Goal: Task Accomplishment & Management: Use online tool/utility

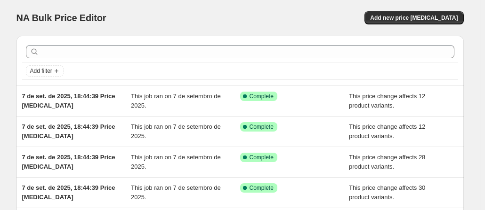
scroll to position [272, 0]
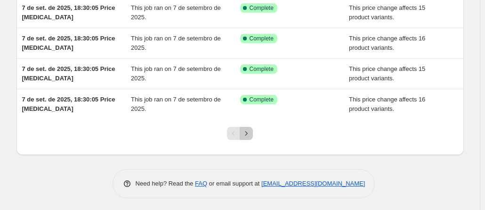
click at [251, 134] on icon "Next" at bounding box center [245, 133] width 9 height 9
click at [248, 131] on icon "Next" at bounding box center [246, 133] width 2 height 4
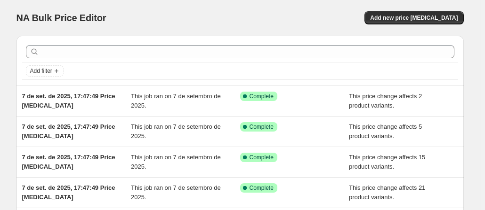
scroll to position [241, 0]
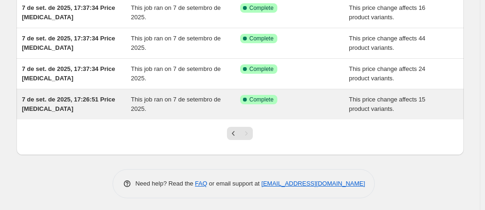
click at [101, 97] on span "7 de set. de 2025, 17:26:51 Price [MEDICAL_DATA]" at bounding box center [68, 104] width 93 height 16
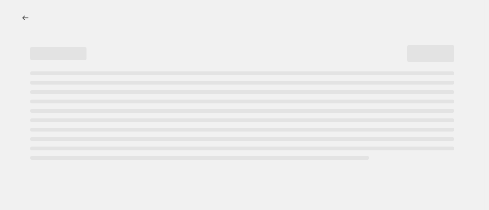
select select "no_change"
select select "to"
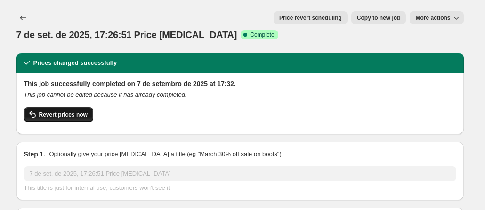
click at [73, 111] on span "Revert prices now" at bounding box center [63, 115] width 48 height 8
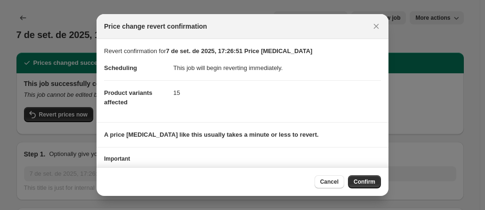
scroll to position [50, 0]
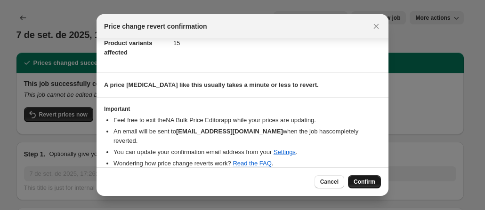
click at [368, 178] on button "Confirm" at bounding box center [364, 182] width 33 height 13
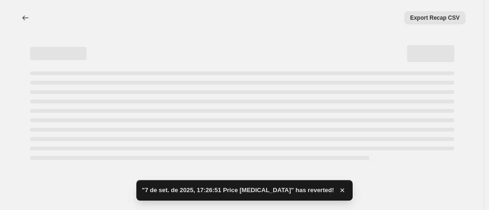
select select "no_change"
select select "to"
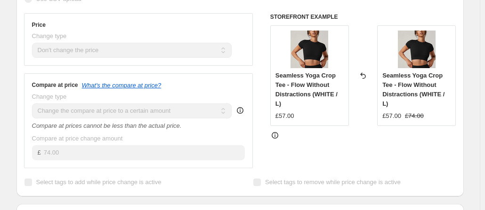
scroll to position [0, 0]
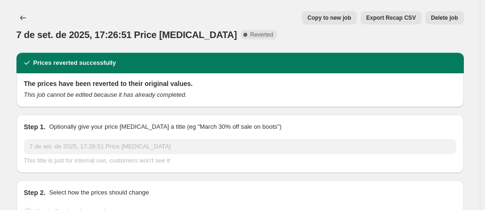
click at [435, 12] on button "Delete job" at bounding box center [444, 17] width 38 height 13
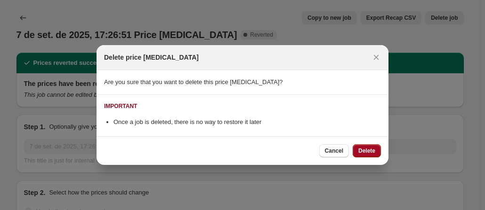
click at [365, 151] on span "Delete" at bounding box center [366, 151] width 17 height 8
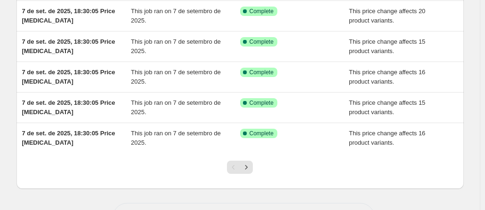
scroll to position [272, 0]
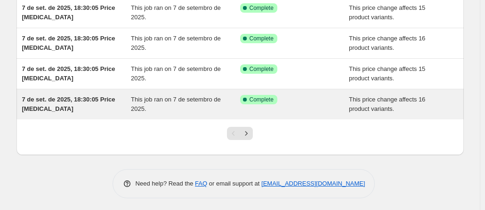
click at [139, 98] on span "This job ran on 7 de setembro de 2025." at bounding box center [176, 104] width 90 height 16
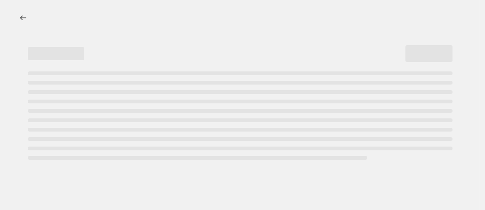
select select "no_change"
select select "to"
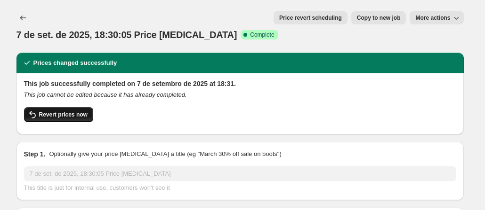
click at [61, 111] on span "Revert prices now" at bounding box center [63, 115] width 48 height 8
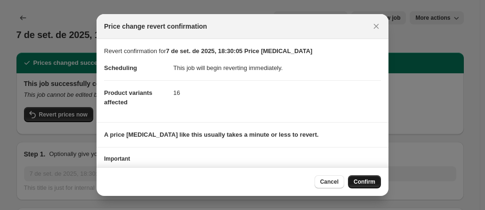
click at [365, 181] on span "Confirm" at bounding box center [364, 182] width 22 height 8
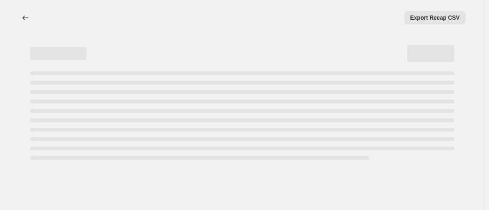
select select "no_change"
select select "to"
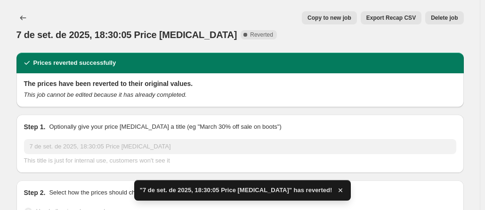
click at [451, 23] on button "Delete job" at bounding box center [444, 17] width 38 height 13
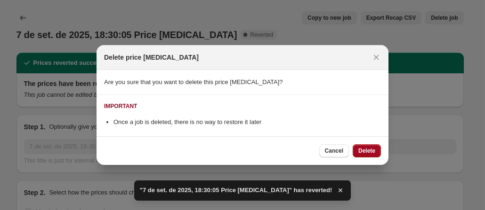
click at [371, 152] on span "Delete" at bounding box center [366, 151] width 17 height 8
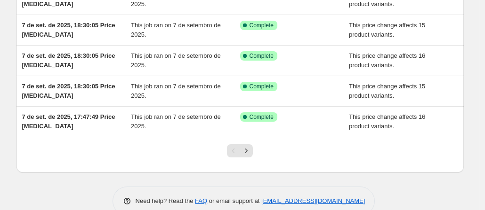
scroll to position [272, 0]
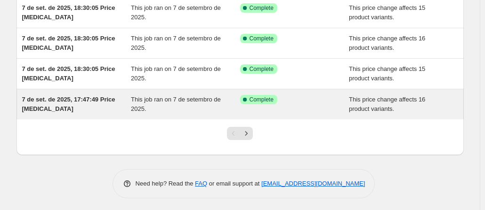
click at [89, 99] on span "7 de set. de 2025, 17:47:49 Price [MEDICAL_DATA]" at bounding box center [68, 104] width 93 height 16
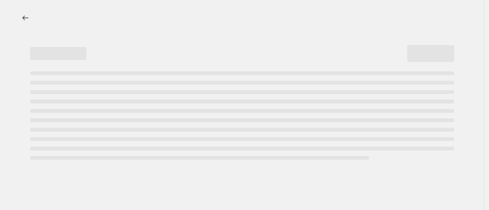
select select "no_change"
select select "to"
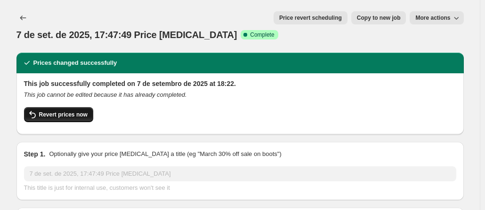
click at [85, 107] on button "Revert prices now" at bounding box center [58, 114] width 69 height 15
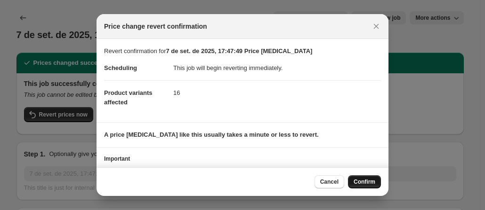
click at [364, 180] on span "Confirm" at bounding box center [364, 182] width 22 height 8
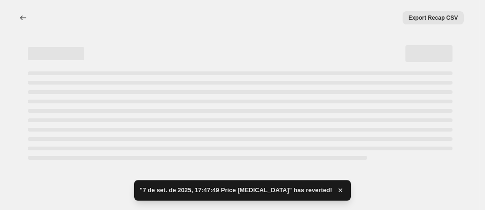
select select "no_change"
select select "to"
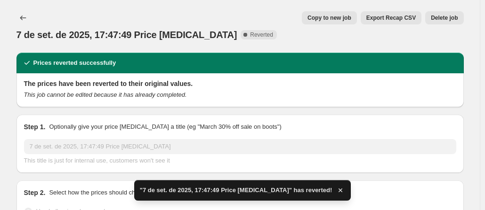
click at [443, 18] on span "Delete job" at bounding box center [444, 18] width 27 height 8
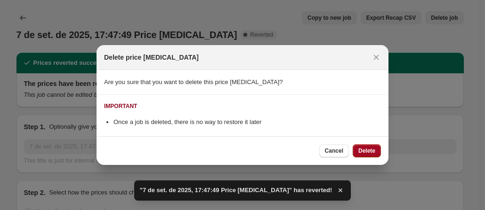
click at [361, 152] on span "Delete" at bounding box center [366, 151] width 17 height 8
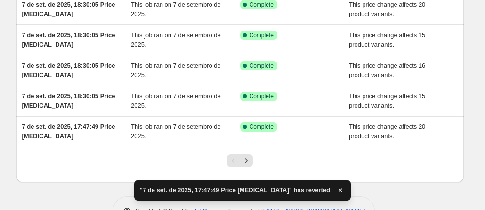
scroll to position [272, 0]
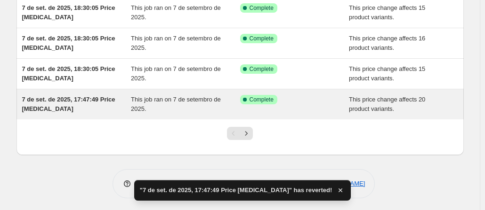
click at [79, 107] on div "7 de set. de 2025, 17:47:49 Price [MEDICAL_DATA]" at bounding box center [76, 104] width 109 height 19
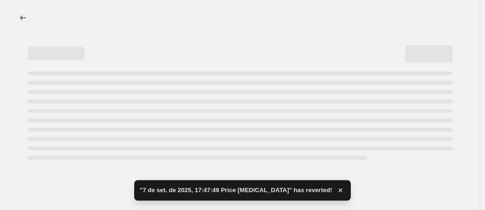
select select "no_change"
select select "to"
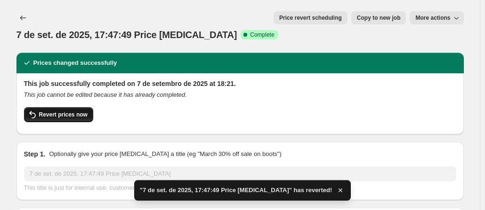
click at [83, 107] on button "Revert prices now" at bounding box center [58, 114] width 69 height 15
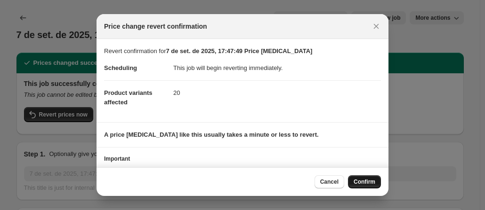
click at [364, 178] on button "Confirm" at bounding box center [364, 182] width 33 height 13
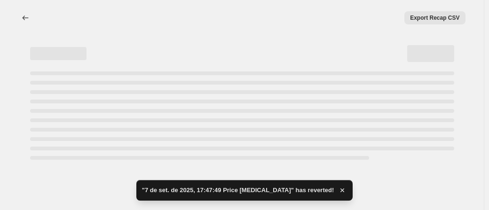
select select "no_change"
select select "to"
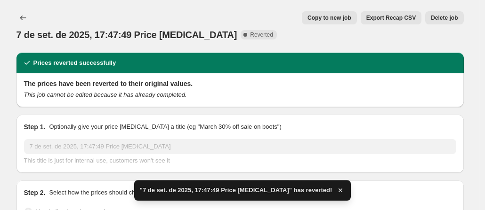
click at [448, 15] on span "Delete job" at bounding box center [444, 18] width 27 height 8
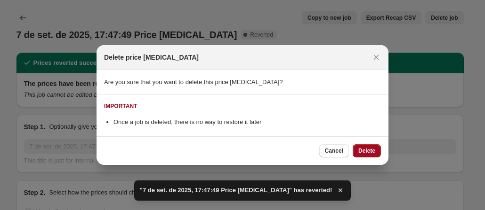
click at [363, 148] on span "Delete" at bounding box center [366, 151] width 17 height 8
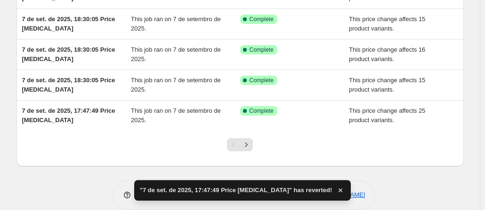
scroll to position [272, 0]
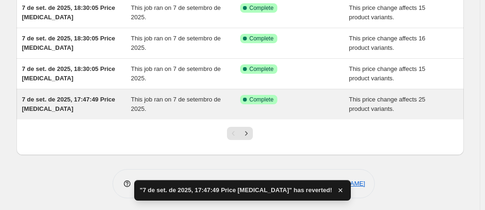
click at [84, 101] on span "7 de set. de 2025, 17:47:49 Price [MEDICAL_DATA]" at bounding box center [68, 104] width 93 height 16
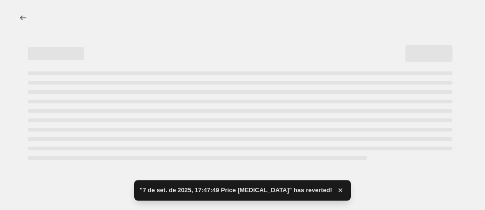
select select "no_change"
select select "to"
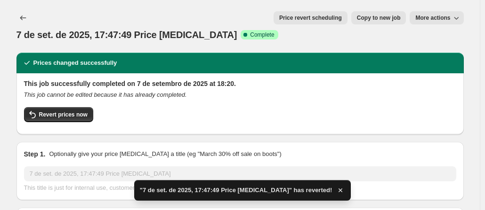
click at [444, 15] on span "More actions" at bounding box center [432, 18] width 35 height 8
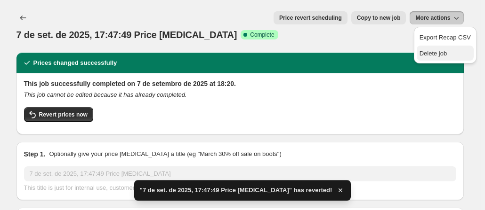
click at [435, 52] on span "Delete job" at bounding box center [433, 53] width 28 height 7
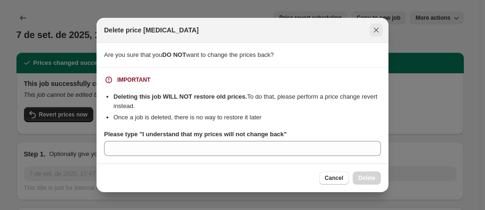
click at [375, 30] on icon "Close" at bounding box center [376, 30] width 5 height 5
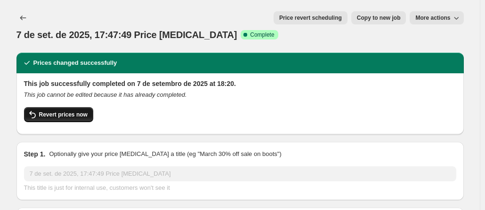
click at [68, 111] on span "Revert prices now" at bounding box center [63, 115] width 48 height 8
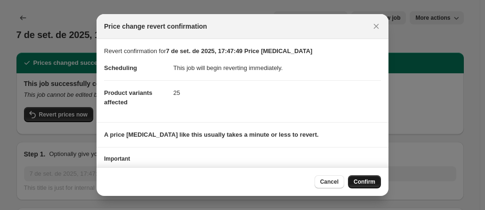
click at [364, 184] on span "Confirm" at bounding box center [364, 182] width 22 height 8
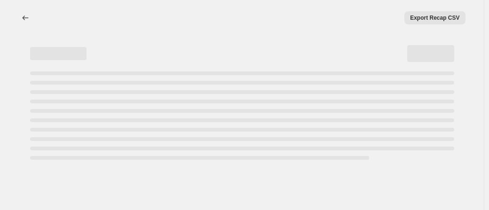
select select "no_change"
select select "to"
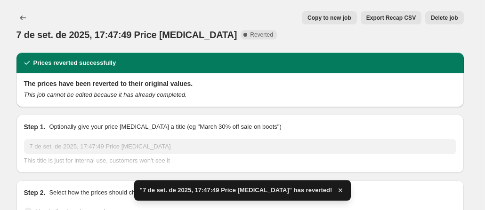
click at [446, 20] on span "Delete job" at bounding box center [444, 18] width 27 height 8
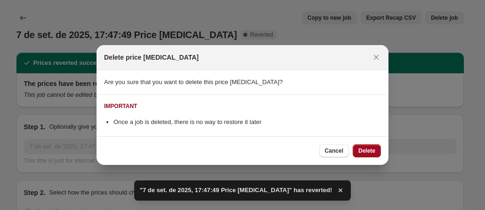
click at [363, 148] on span "Delete" at bounding box center [366, 151] width 17 height 8
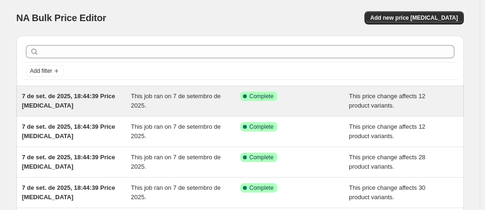
click at [67, 100] on div "7 de set. de 2025, 18:44:39 Price [MEDICAL_DATA]" at bounding box center [76, 101] width 109 height 19
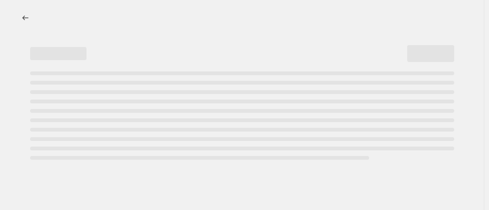
select select "no_change"
select select "to"
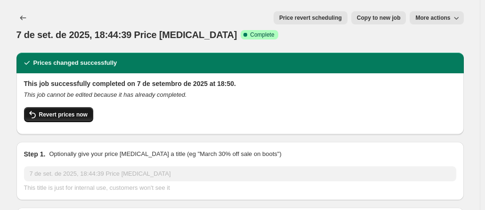
click at [64, 111] on span "Revert prices now" at bounding box center [63, 115] width 48 height 8
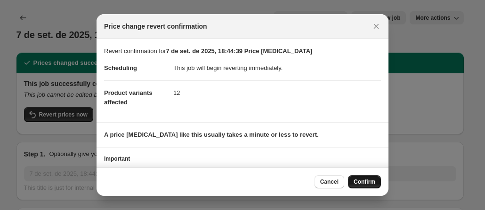
click at [367, 180] on span "Confirm" at bounding box center [364, 182] width 22 height 8
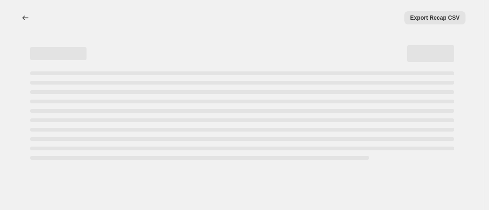
select select "no_change"
select select "to"
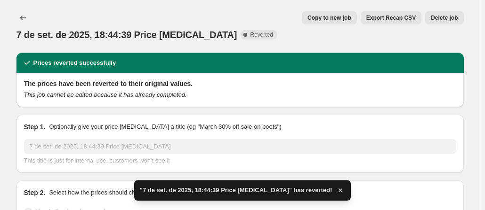
click at [453, 20] on span "Delete job" at bounding box center [444, 18] width 27 height 8
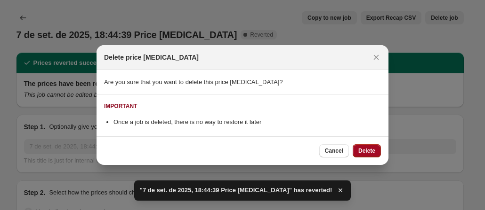
click at [363, 156] on button "Delete" at bounding box center [366, 150] width 28 height 13
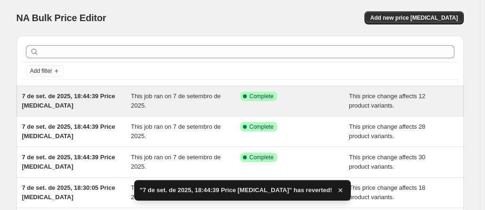
click at [83, 97] on span "7 de set. de 2025, 18:44:39 Price [MEDICAL_DATA]" at bounding box center [68, 101] width 93 height 16
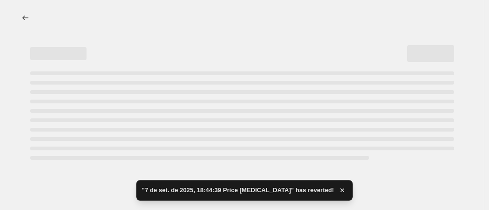
select select "no_change"
select select "to"
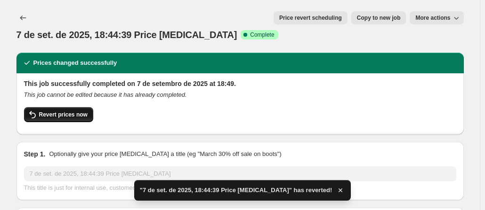
click at [75, 111] on span "Revert prices now" at bounding box center [63, 115] width 48 height 8
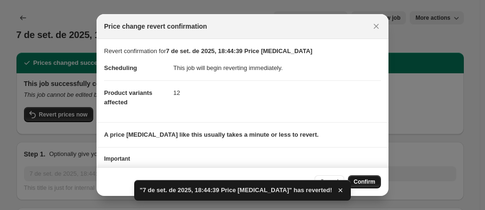
click at [360, 177] on button "Confirm" at bounding box center [364, 182] width 33 height 13
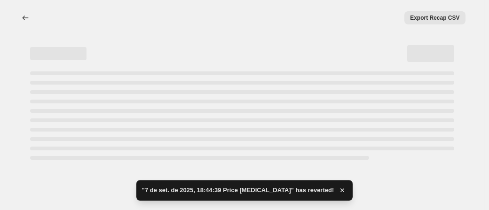
select select "no_change"
select select "to"
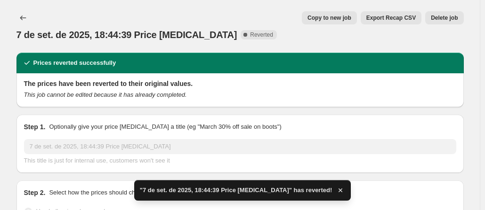
click at [448, 11] on button "Delete job" at bounding box center [444, 17] width 38 height 13
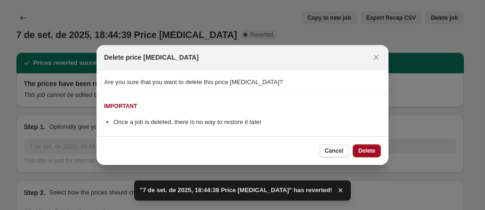
click at [363, 145] on button "Delete" at bounding box center [366, 150] width 28 height 13
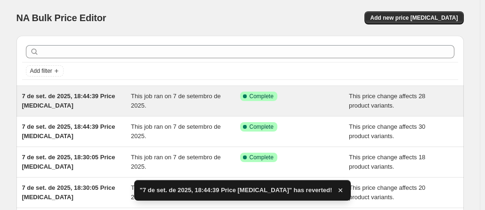
click at [72, 96] on span "7 de set. de 2025, 18:44:39 Price [MEDICAL_DATA]" at bounding box center [68, 101] width 93 height 16
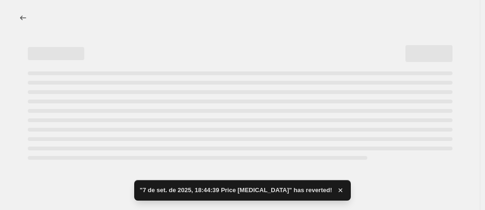
select select "no_change"
select select "to"
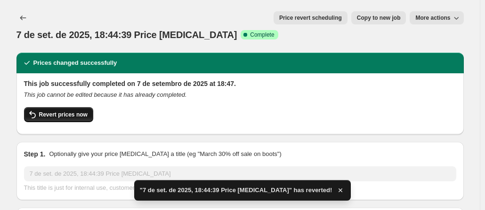
click at [61, 107] on button "Revert prices now" at bounding box center [58, 114] width 69 height 15
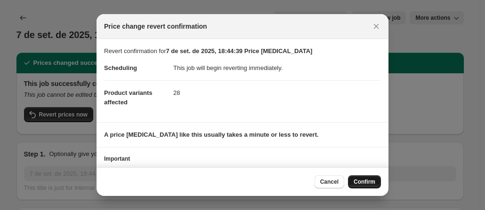
click at [360, 182] on span "Confirm" at bounding box center [364, 182] width 22 height 8
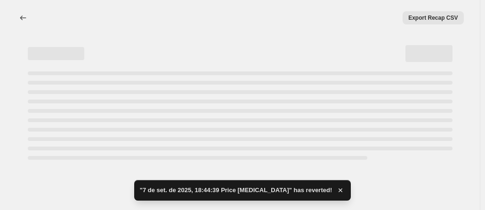
select select "no_change"
select select "to"
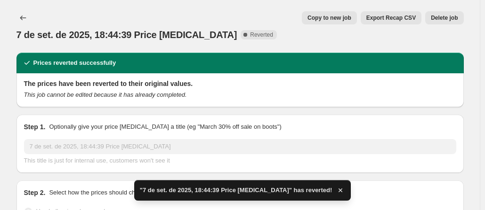
click at [444, 14] on button "Delete job" at bounding box center [444, 17] width 38 height 13
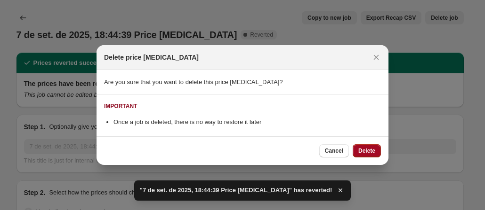
click at [369, 151] on span "Delete" at bounding box center [366, 151] width 17 height 8
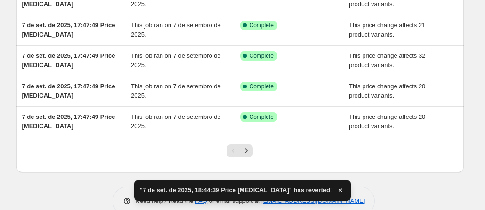
scroll to position [255, 0]
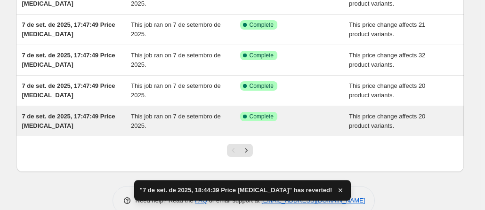
click at [96, 113] on span "7 de set. de 2025, 17:47:49 Price [MEDICAL_DATA]" at bounding box center [68, 121] width 93 height 16
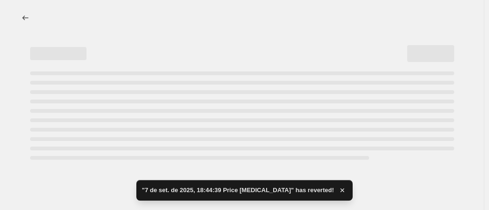
select select "no_change"
select select "to"
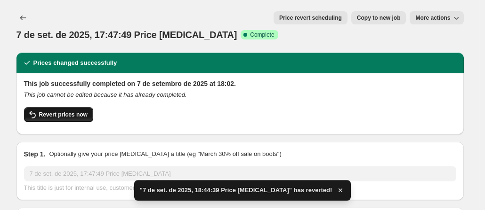
click at [56, 111] on span "Revert prices now" at bounding box center [63, 115] width 48 height 8
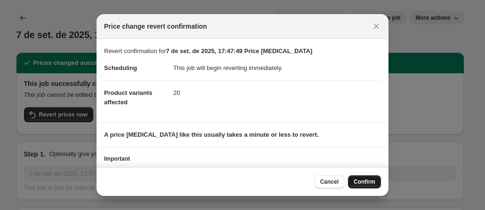
click at [363, 178] on button "Confirm" at bounding box center [364, 182] width 33 height 13
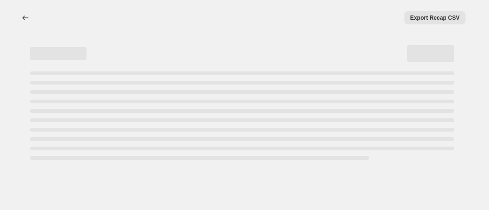
select select "no_change"
select select "to"
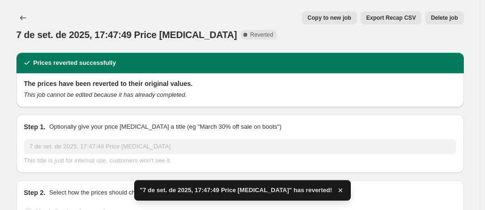
click at [446, 20] on span "Delete job" at bounding box center [444, 18] width 27 height 8
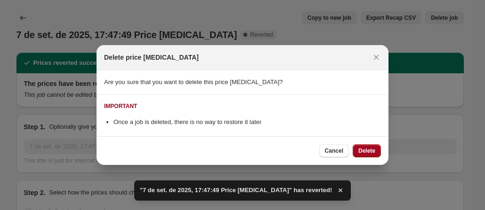
click at [372, 149] on span "Delete" at bounding box center [366, 151] width 17 height 8
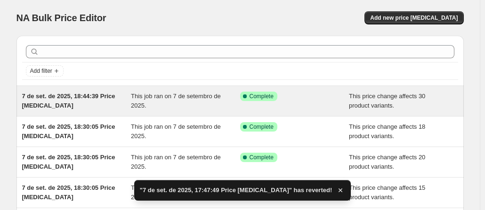
click at [72, 100] on span "7 de set. de 2025, 18:44:39 Price [MEDICAL_DATA]" at bounding box center [68, 101] width 93 height 16
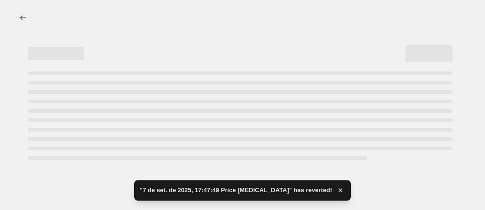
select select "no_change"
select select "to"
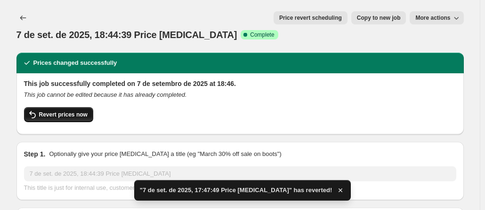
click at [67, 107] on button "Revert prices now" at bounding box center [58, 114] width 69 height 15
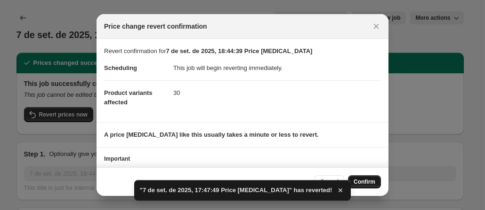
click at [361, 186] on span "Confirm" at bounding box center [364, 182] width 22 height 8
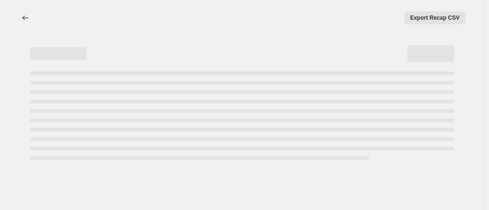
select select "no_change"
select select "to"
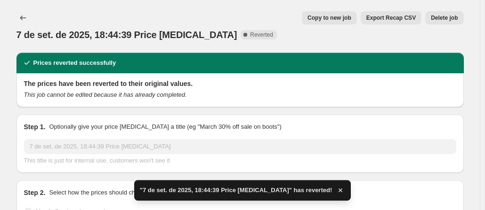
click at [448, 13] on button "Delete job" at bounding box center [444, 17] width 38 height 13
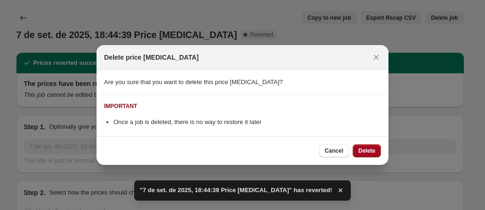
click at [367, 153] on span "Delete" at bounding box center [366, 151] width 17 height 8
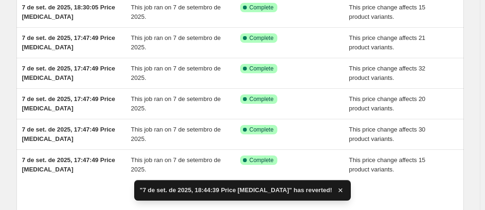
scroll to position [272, 0]
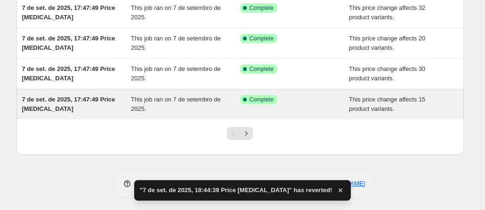
click at [65, 97] on span "7 de set. de 2025, 17:47:49 Price [MEDICAL_DATA]" at bounding box center [68, 104] width 93 height 16
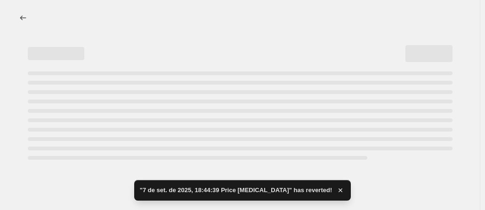
select select "no_change"
select select "to"
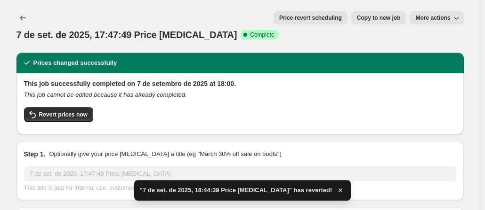
click at [65, 111] on span "Revert prices now" at bounding box center [63, 115] width 48 height 8
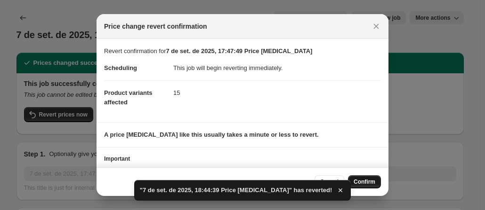
click at [370, 178] on button "Confirm" at bounding box center [364, 182] width 33 height 13
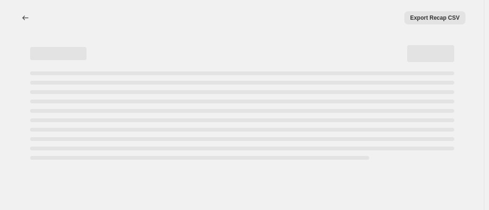
select select "no_change"
select select "to"
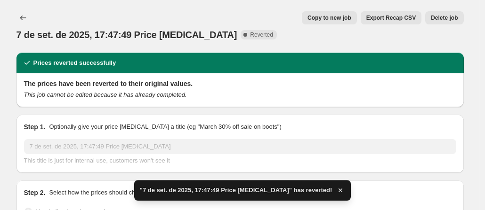
click at [447, 22] on button "Delete job" at bounding box center [444, 17] width 38 height 13
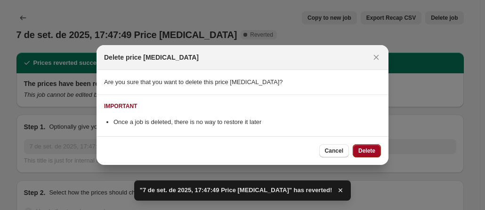
click at [360, 153] on span "Delete" at bounding box center [366, 151] width 17 height 8
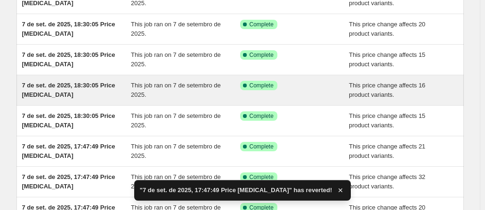
scroll to position [272, 0]
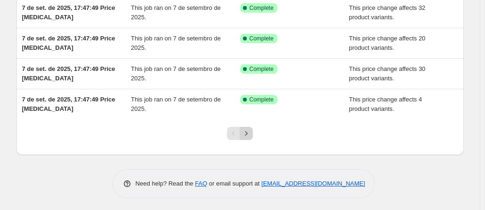
click at [248, 135] on icon "Next" at bounding box center [245, 133] width 9 height 9
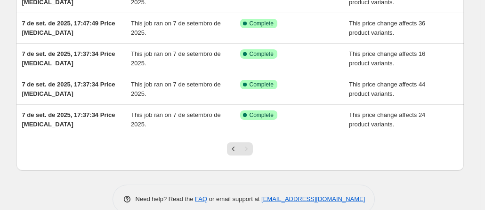
scroll to position [196, 0]
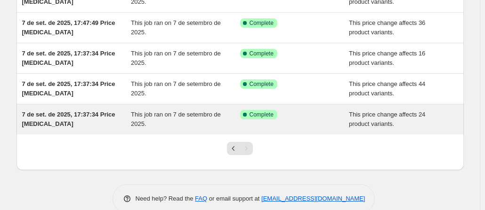
click at [63, 113] on span "7 de set. de 2025, 17:37:34 Price [MEDICAL_DATA]" at bounding box center [68, 119] width 93 height 16
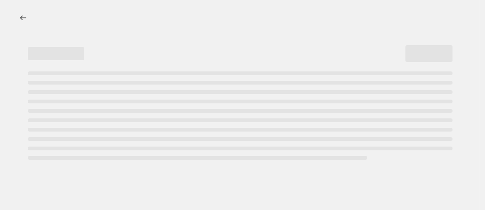
select select "no_change"
select select "to"
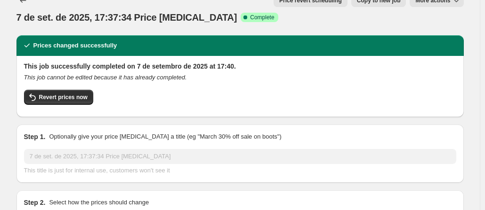
scroll to position [10, 0]
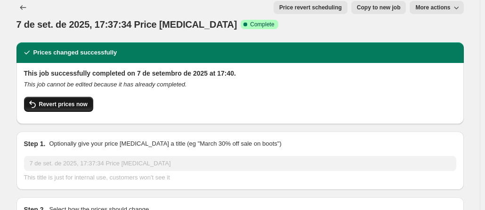
click at [73, 101] on span "Revert prices now" at bounding box center [63, 105] width 48 height 8
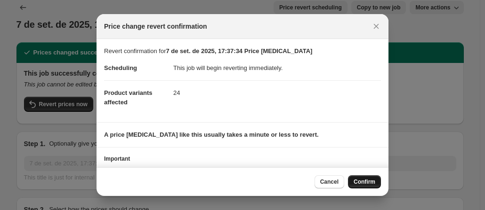
click at [364, 182] on span "Confirm" at bounding box center [364, 182] width 22 height 8
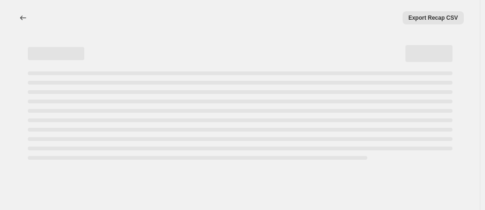
scroll to position [0, 0]
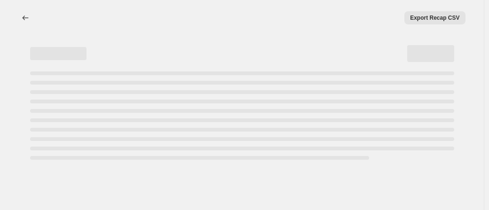
select select "no_change"
select select "to"
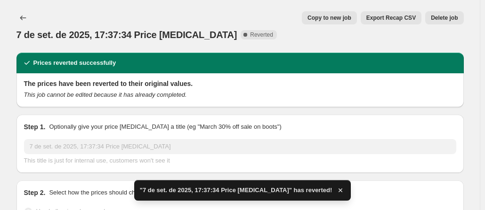
click at [445, 20] on span "Delete job" at bounding box center [444, 18] width 27 height 8
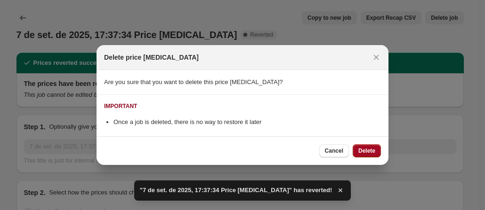
click at [367, 148] on span "Delete" at bounding box center [366, 151] width 17 height 8
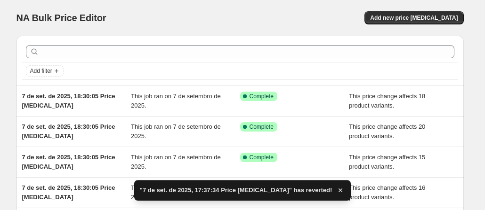
scroll to position [272, 0]
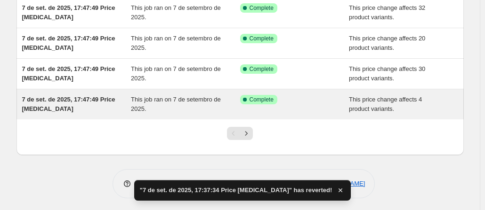
click at [57, 98] on span "7 de set. de 2025, 17:47:49 Price [MEDICAL_DATA]" at bounding box center [68, 104] width 93 height 16
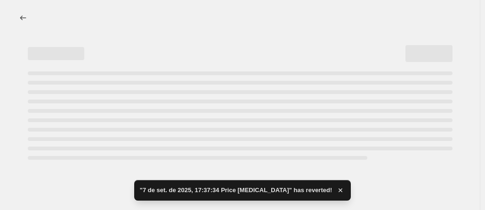
select select "no_change"
select select "to"
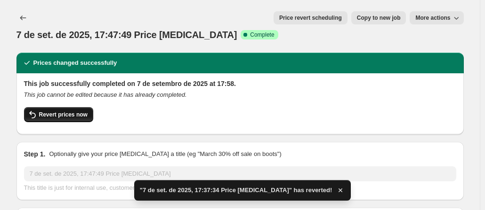
click at [66, 111] on span "Revert prices now" at bounding box center [63, 115] width 48 height 8
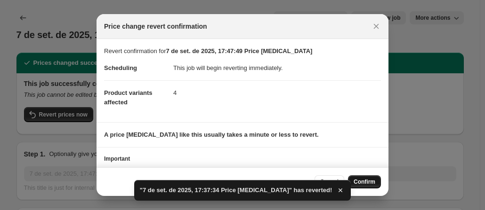
click at [360, 178] on button "Confirm" at bounding box center [364, 182] width 33 height 13
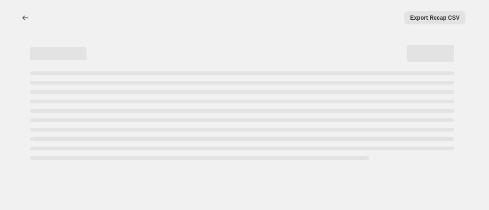
select select "no_change"
select select "to"
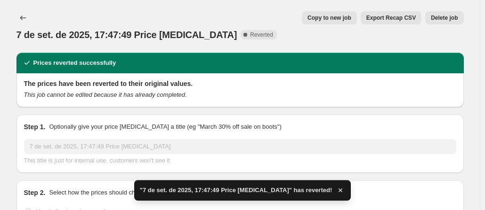
click at [443, 14] on button "Delete job" at bounding box center [444, 17] width 38 height 13
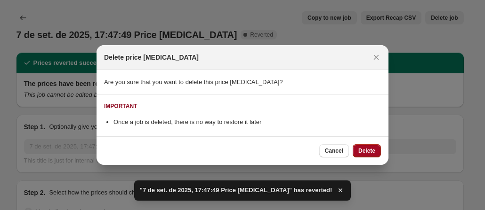
click at [367, 148] on span "Delete" at bounding box center [366, 151] width 17 height 8
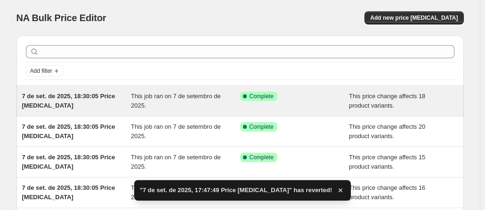
scroll to position [272, 0]
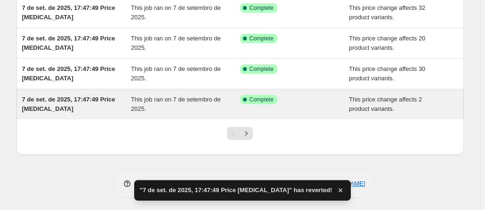
click at [83, 97] on span "7 de set. de 2025, 17:47:49 Price [MEDICAL_DATA]" at bounding box center [68, 104] width 93 height 16
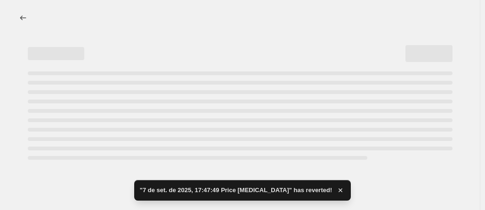
select select "no_change"
select select "to"
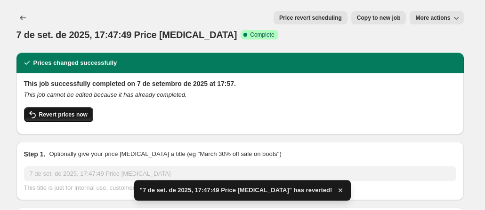
click at [72, 111] on span "Revert prices now" at bounding box center [63, 115] width 48 height 8
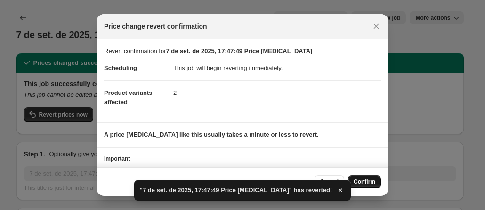
click at [366, 181] on span "Confirm" at bounding box center [364, 182] width 22 height 8
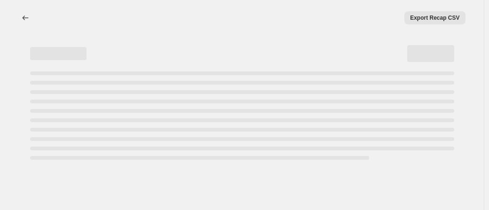
select select "no_change"
select select "to"
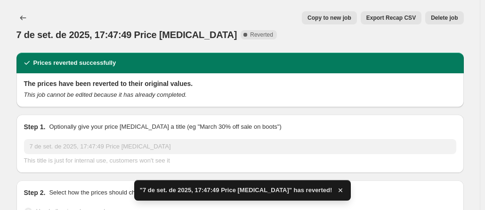
click at [449, 13] on button "Delete job" at bounding box center [444, 17] width 38 height 13
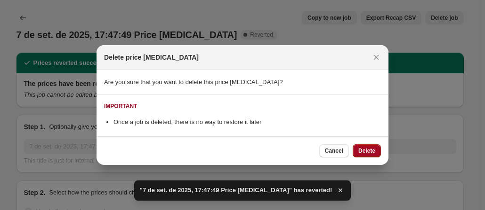
click at [369, 153] on span "Delete" at bounding box center [366, 151] width 17 height 8
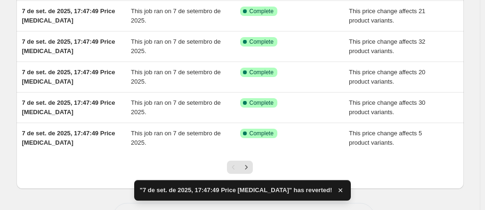
scroll to position [272, 0]
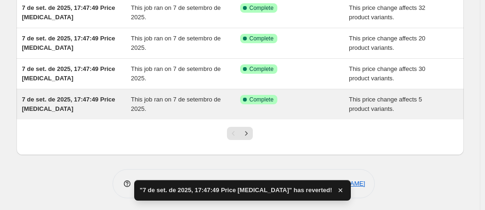
click at [76, 96] on span "7 de set. de 2025, 17:47:49 Price [MEDICAL_DATA]" at bounding box center [68, 104] width 93 height 16
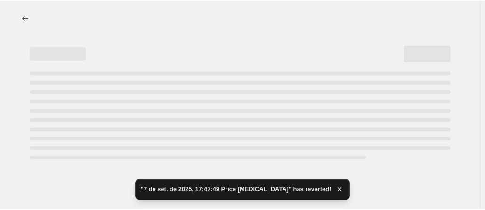
select select "no_change"
select select "to"
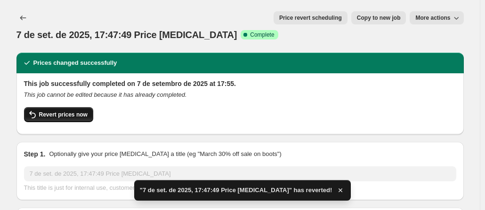
click at [73, 111] on span "Revert prices now" at bounding box center [63, 115] width 48 height 8
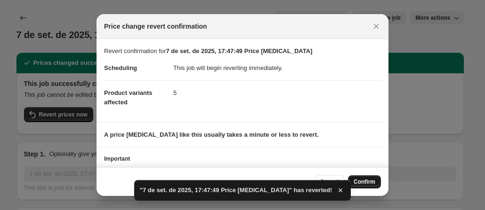
click at [365, 178] on button "Confirm" at bounding box center [364, 182] width 33 height 13
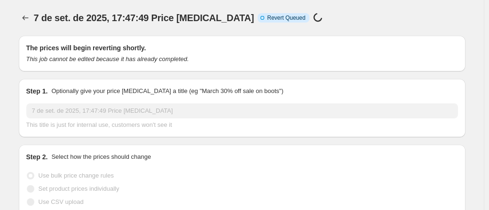
select select "no_change"
select select "to"
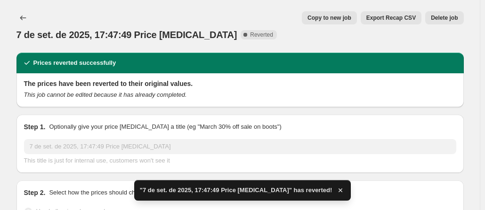
click at [448, 17] on span "Delete job" at bounding box center [444, 18] width 27 height 8
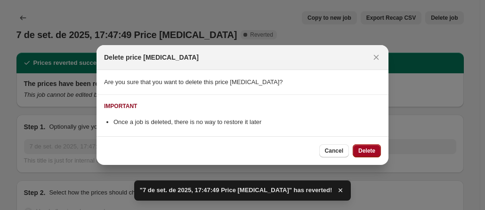
click at [362, 152] on span "Delete" at bounding box center [366, 151] width 17 height 8
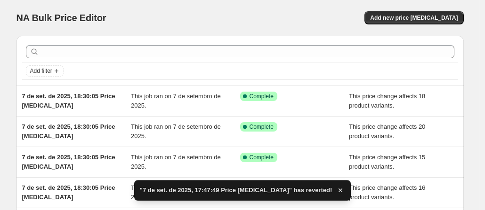
scroll to position [272, 0]
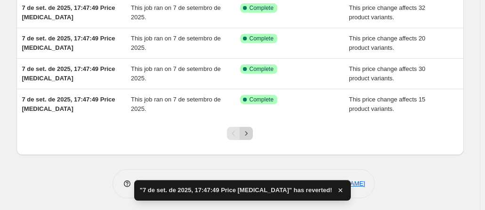
click at [248, 135] on icon "Next" at bounding box center [245, 133] width 9 height 9
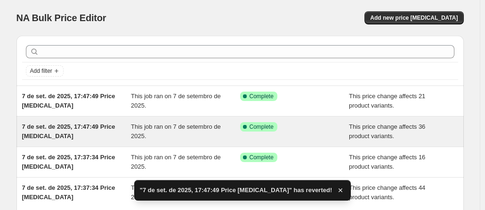
scroll to position [89, 0]
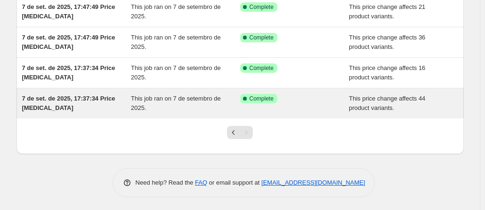
click at [52, 101] on span "7 de set. de 2025, 17:37:34 Price [MEDICAL_DATA]" at bounding box center [68, 103] width 93 height 16
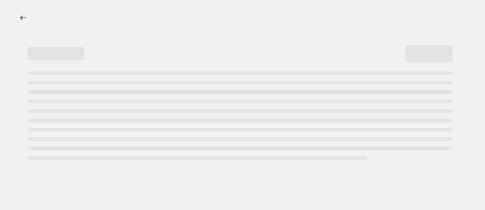
select select "no_change"
select select "to"
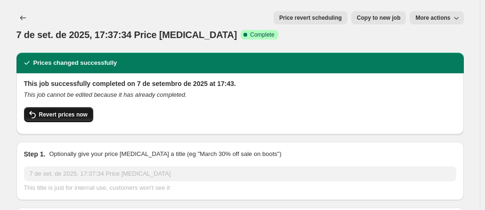
click at [52, 107] on button "Revert prices now" at bounding box center [58, 114] width 69 height 15
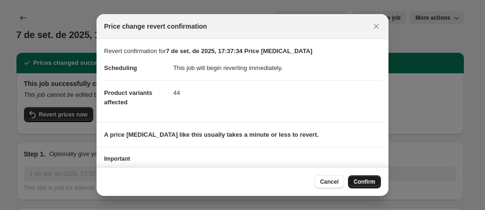
click at [365, 179] on span "Confirm" at bounding box center [364, 182] width 22 height 8
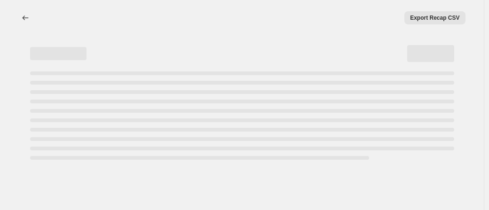
select select "no_change"
select select "to"
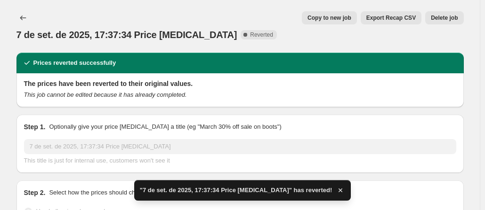
click at [442, 16] on span "Delete job" at bounding box center [444, 18] width 27 height 8
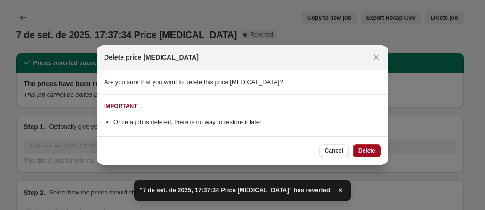
click at [372, 147] on button "Delete" at bounding box center [366, 150] width 28 height 13
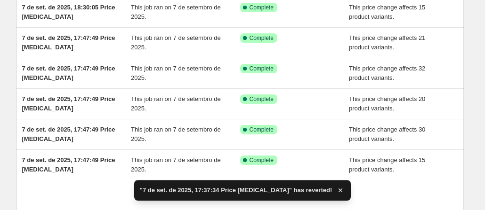
scroll to position [272, 0]
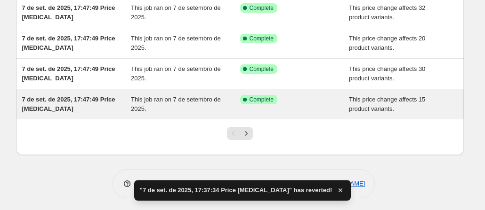
click at [70, 104] on div "7 de set. de 2025, 17:47:49 Price [MEDICAL_DATA]" at bounding box center [76, 104] width 109 height 19
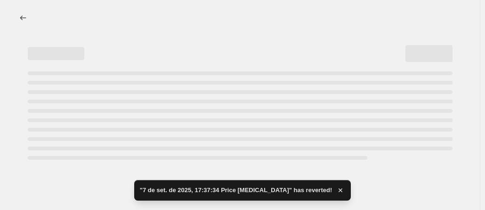
select select "no_change"
select select "to"
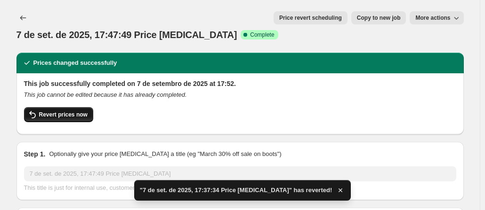
click at [63, 107] on button "Revert prices now" at bounding box center [58, 114] width 69 height 15
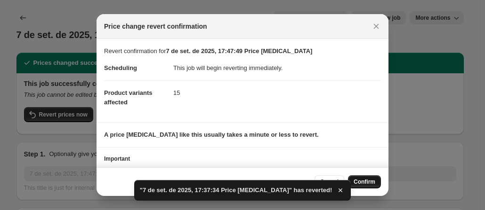
click at [362, 180] on span "Confirm" at bounding box center [364, 182] width 22 height 8
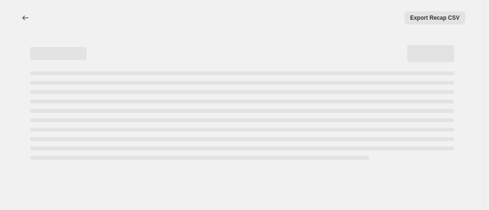
select select "no_change"
select select "to"
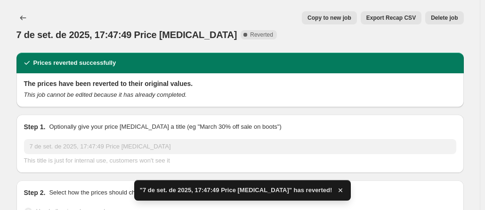
click at [442, 16] on span "Delete job" at bounding box center [444, 18] width 27 height 8
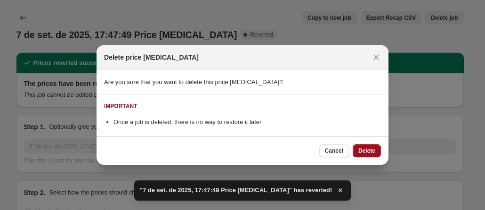
click at [369, 145] on button "Delete" at bounding box center [366, 150] width 28 height 13
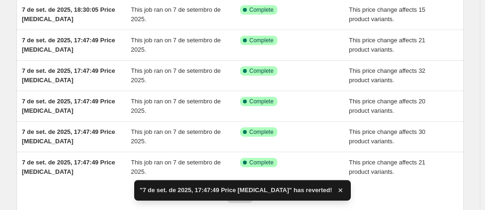
scroll to position [272, 0]
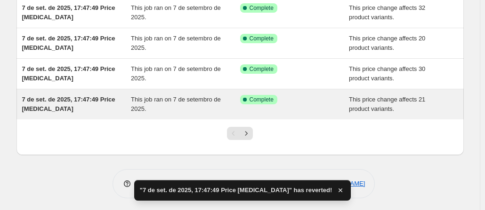
click at [75, 96] on span "7 de set. de 2025, 17:47:49 Price [MEDICAL_DATA]" at bounding box center [68, 104] width 93 height 16
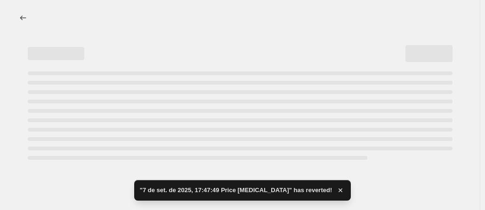
select select "no_change"
select select "to"
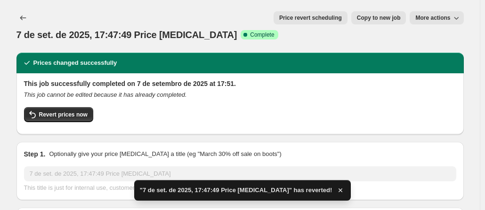
click at [75, 111] on span "Revert prices now" at bounding box center [63, 115] width 48 height 8
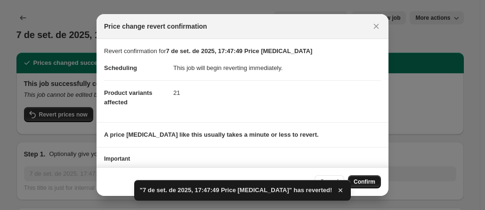
click at [360, 176] on button "Confirm" at bounding box center [364, 182] width 33 height 13
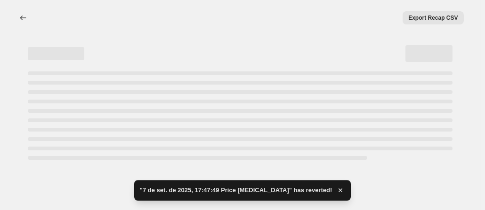
select select "no_change"
select select "to"
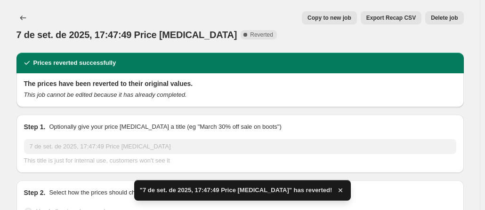
click at [447, 19] on span "Delete job" at bounding box center [444, 18] width 27 height 8
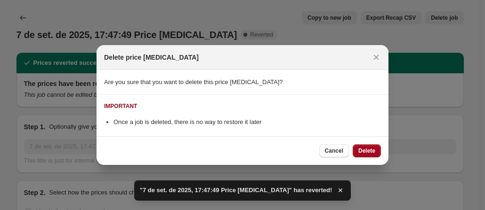
click at [366, 146] on button "Delete" at bounding box center [366, 150] width 28 height 13
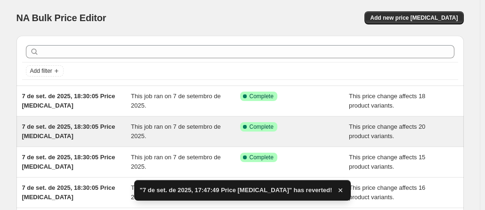
scroll to position [272, 0]
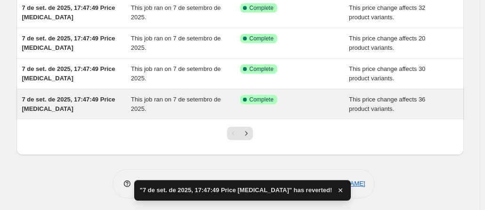
click at [88, 97] on span "7 de set. de 2025, 17:47:49 Price [MEDICAL_DATA]" at bounding box center [68, 104] width 93 height 16
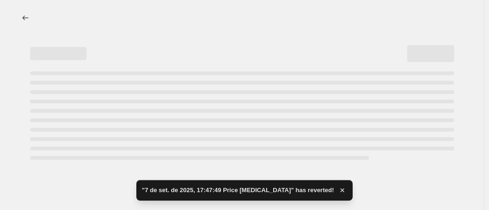
select select "no_change"
select select "to"
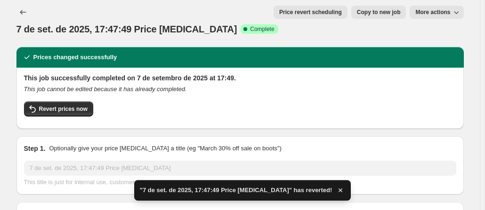
scroll to position [4, 0]
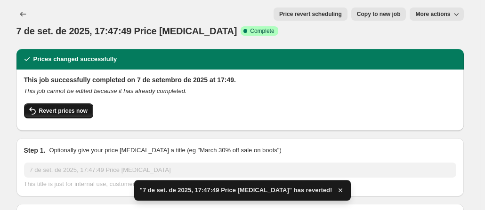
click at [64, 107] on span "Revert prices now" at bounding box center [63, 111] width 48 height 8
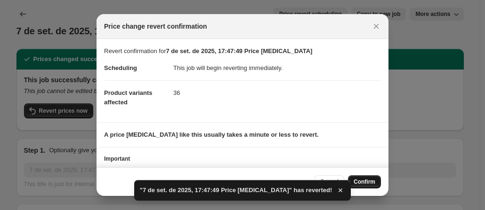
click at [371, 186] on span "Confirm" at bounding box center [364, 182] width 22 height 8
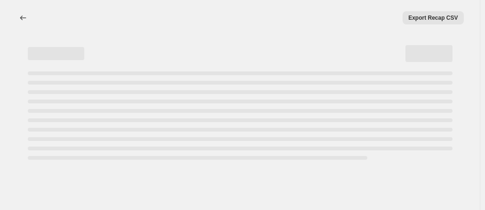
scroll to position [0, 0]
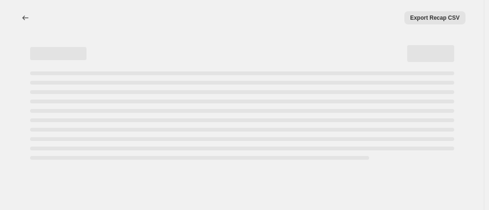
select select "no_change"
select select "to"
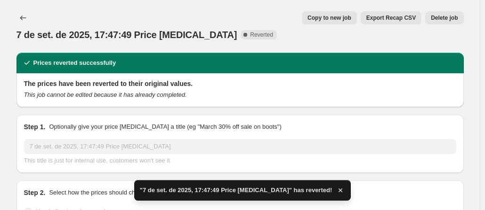
click at [448, 16] on span "Delete job" at bounding box center [444, 18] width 27 height 8
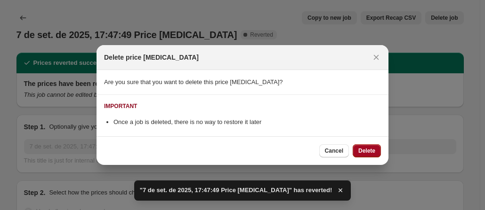
click at [367, 147] on button "Delete" at bounding box center [366, 150] width 28 height 13
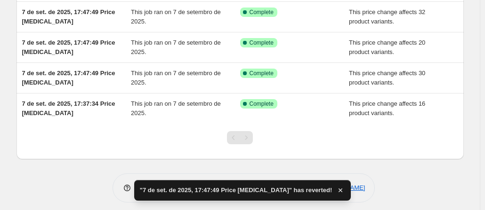
scroll to position [272, 0]
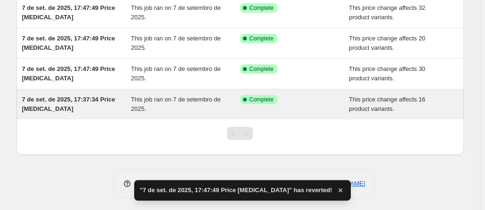
click at [83, 99] on span "7 de set. de 2025, 17:37:34 Price [MEDICAL_DATA]" at bounding box center [68, 104] width 93 height 16
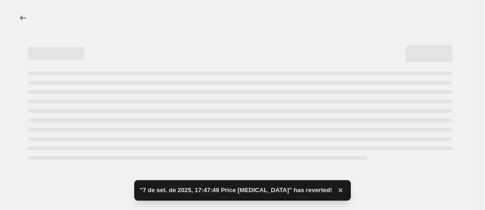
select select "no_change"
select select "to"
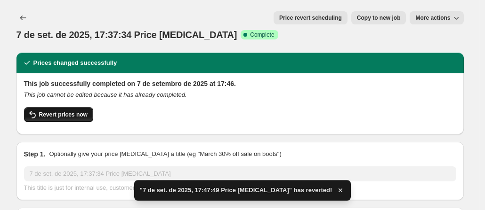
click at [67, 111] on span "Revert prices now" at bounding box center [63, 115] width 48 height 8
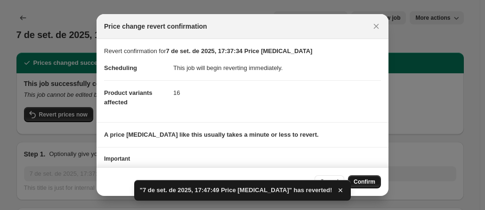
click at [373, 185] on span "Confirm" at bounding box center [364, 182] width 22 height 8
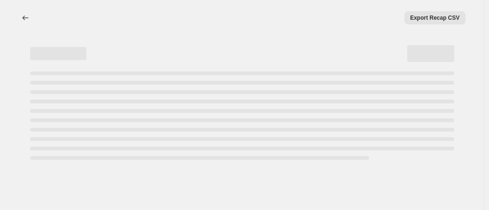
select select "no_change"
select select "to"
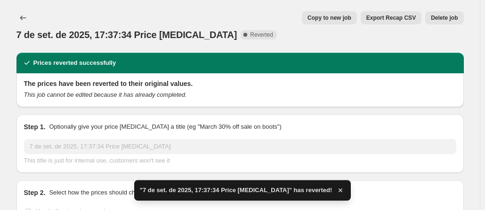
click at [447, 16] on span "Delete job" at bounding box center [444, 18] width 27 height 8
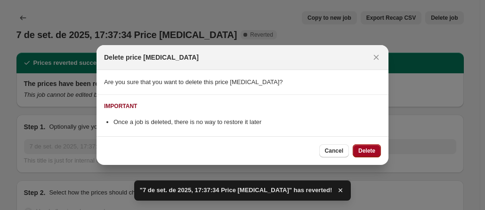
click at [365, 152] on span "Delete" at bounding box center [366, 151] width 17 height 8
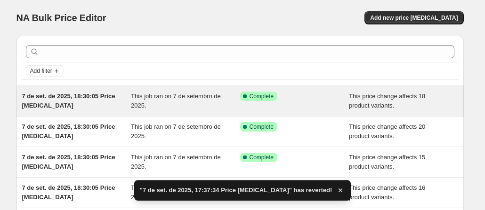
scroll to position [241, 0]
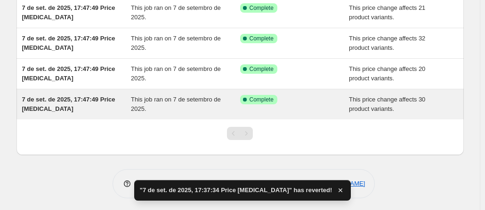
click at [80, 99] on span "7 de set. de 2025, 17:47:49 Price [MEDICAL_DATA]" at bounding box center [68, 104] width 93 height 16
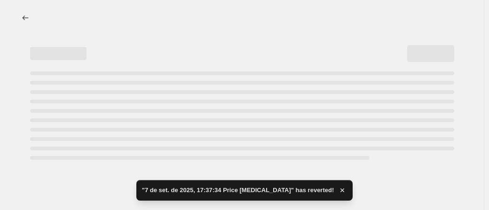
select select "no_change"
select select "to"
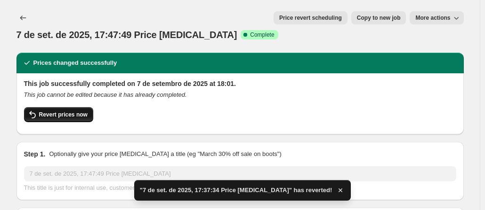
click at [80, 111] on span "Revert prices now" at bounding box center [63, 115] width 48 height 8
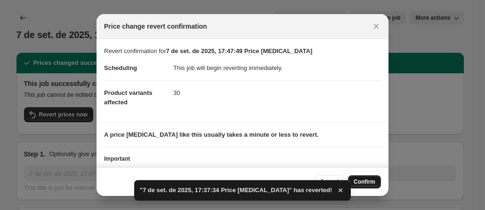
click at [362, 176] on button "Confirm" at bounding box center [364, 182] width 33 height 13
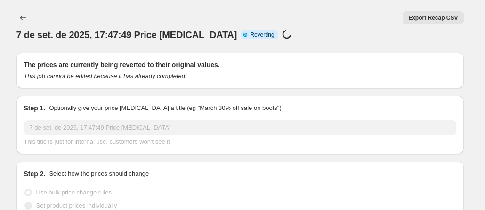
select select "no_change"
select select "to"
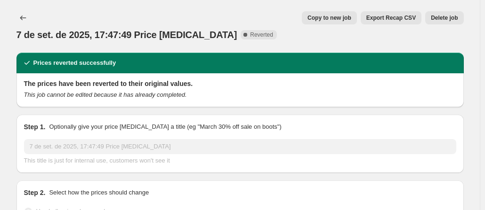
click at [448, 20] on span "Delete job" at bounding box center [444, 18] width 27 height 8
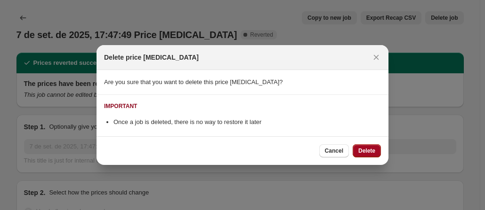
click at [366, 150] on span "Delete" at bounding box center [366, 151] width 17 height 8
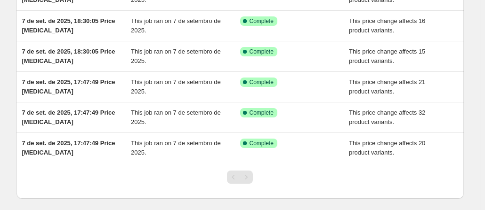
scroll to position [211, 0]
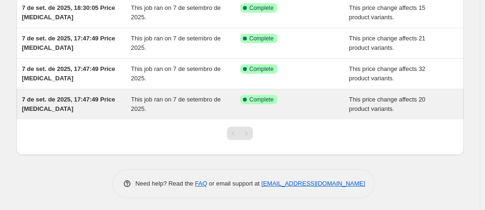
click at [97, 102] on div "7 de set. de 2025, 17:47:49 Price [MEDICAL_DATA]" at bounding box center [76, 104] width 109 height 19
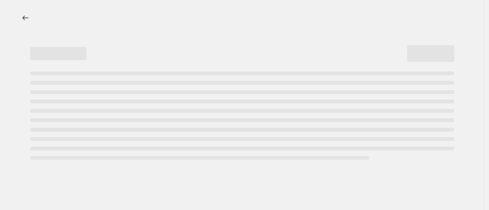
select select "no_change"
select select "to"
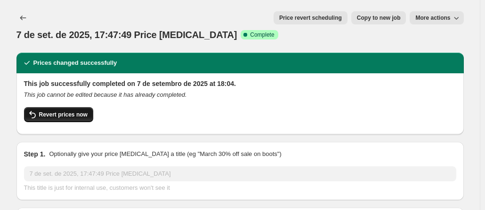
click at [67, 107] on button "Revert prices now" at bounding box center [58, 114] width 69 height 15
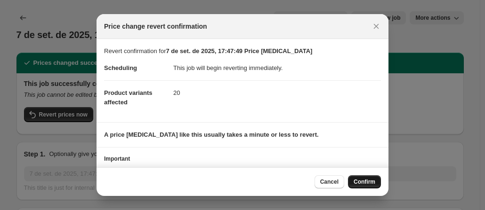
click at [366, 178] on button "Confirm" at bounding box center [364, 182] width 33 height 13
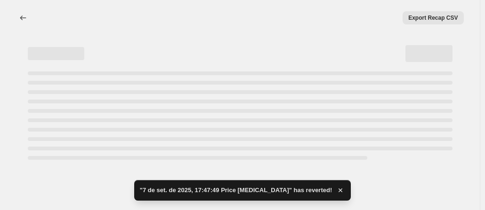
select select "no_change"
select select "to"
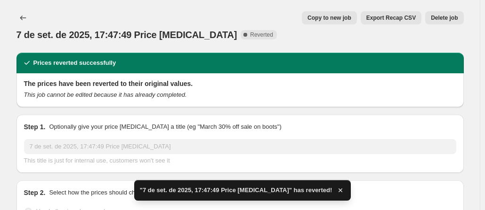
click at [450, 13] on button "Delete job" at bounding box center [444, 17] width 38 height 13
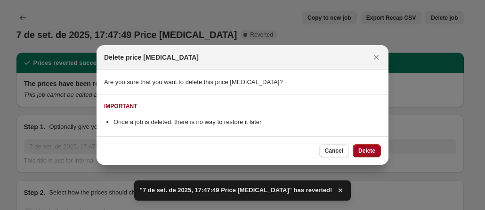
click at [366, 150] on span "Delete" at bounding box center [366, 151] width 17 height 8
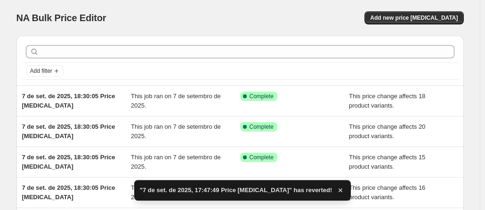
scroll to position [181, 0]
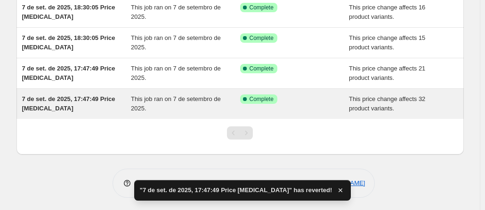
click at [94, 99] on span "7 de set. de 2025, 17:47:49 Price [MEDICAL_DATA]" at bounding box center [68, 104] width 93 height 16
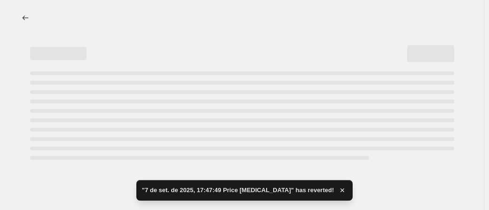
select select "no_change"
select select "to"
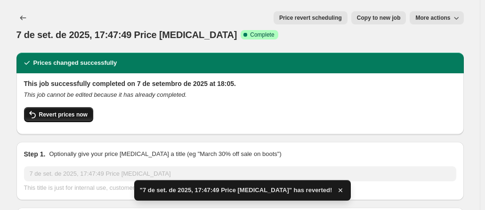
click at [70, 111] on span "Revert prices now" at bounding box center [63, 115] width 48 height 8
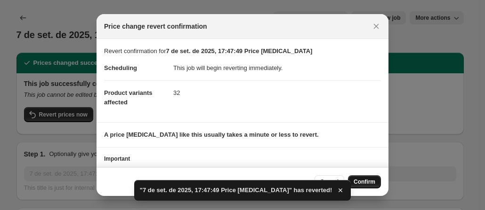
click at [369, 179] on span "Confirm" at bounding box center [364, 182] width 22 height 8
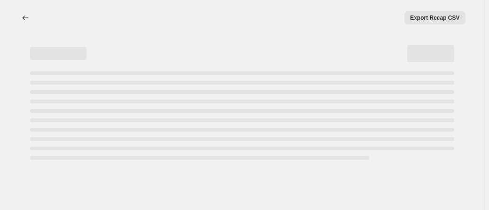
select select "no_change"
select select "to"
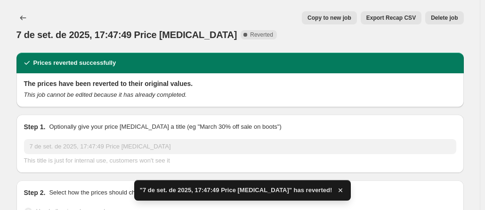
click at [443, 17] on span "Delete job" at bounding box center [444, 18] width 27 height 8
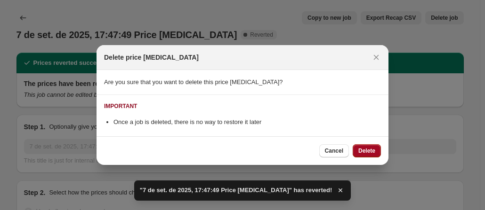
click at [364, 149] on span "Delete" at bounding box center [366, 151] width 17 height 8
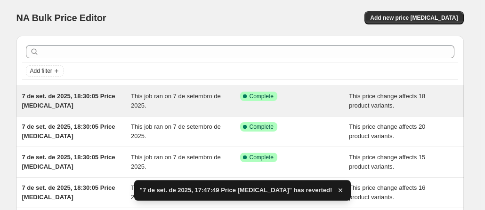
scroll to position [150, 0]
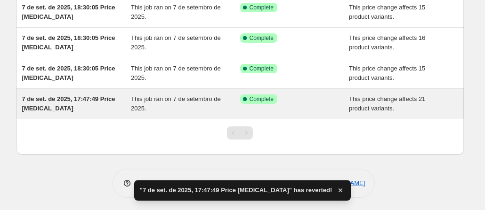
click at [92, 99] on span "7 de set. de 2025, 17:47:49 Price [MEDICAL_DATA]" at bounding box center [68, 104] width 93 height 16
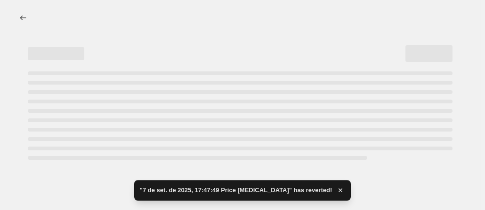
select select "no_change"
select select "to"
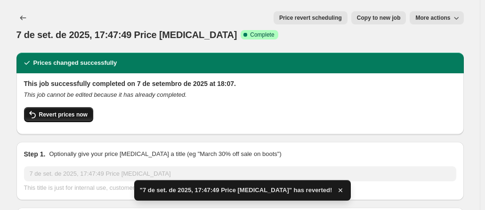
click at [67, 111] on span "Revert prices now" at bounding box center [63, 115] width 48 height 8
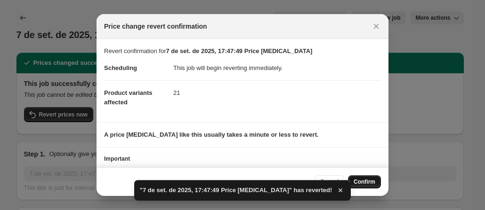
click at [367, 176] on button "Confirm" at bounding box center [364, 182] width 33 height 13
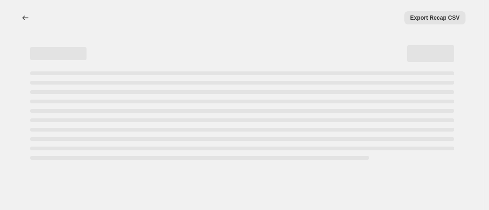
select select "no_change"
select select "to"
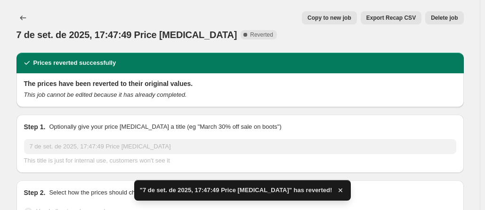
click at [450, 16] on span "Delete job" at bounding box center [444, 18] width 27 height 8
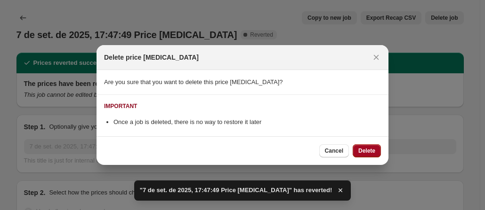
click at [367, 153] on span "Delete" at bounding box center [366, 151] width 17 height 8
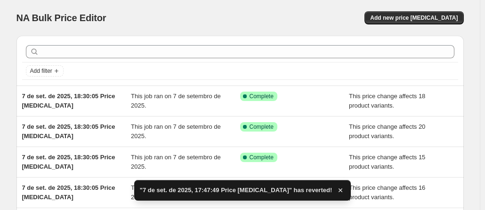
scroll to position [120, 0]
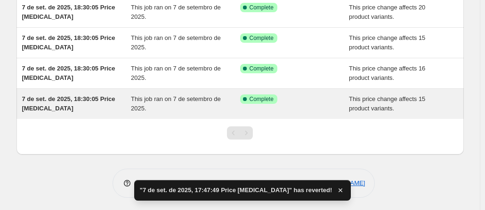
click at [64, 96] on span "7 de set. de 2025, 18:30:05 Price [MEDICAL_DATA]" at bounding box center [68, 104] width 93 height 16
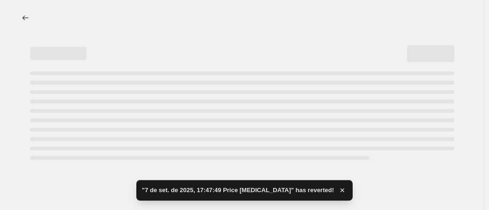
select select "no_change"
select select "to"
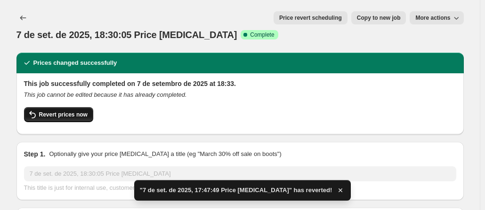
click at [58, 111] on span "Revert prices now" at bounding box center [63, 115] width 48 height 8
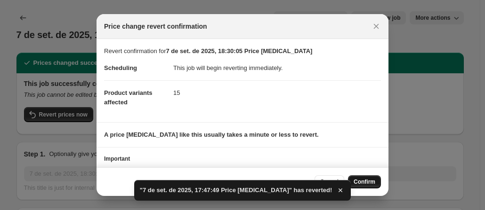
click at [372, 184] on span "Confirm" at bounding box center [364, 182] width 22 height 8
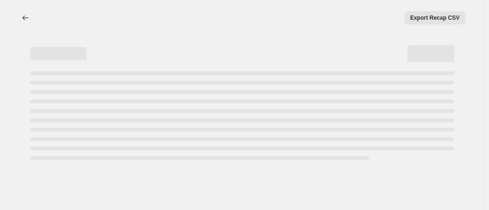
select select "no_change"
select select "to"
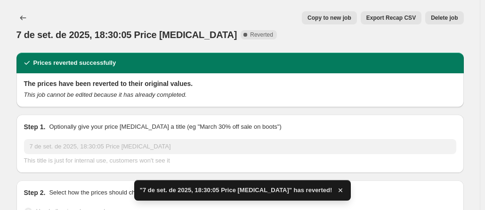
click at [456, 11] on button "Delete job" at bounding box center [444, 17] width 38 height 13
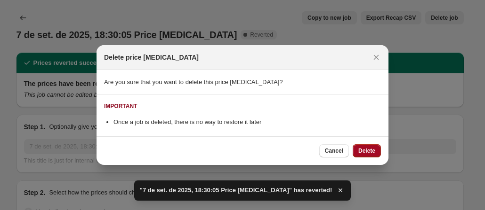
click at [362, 151] on span "Delete" at bounding box center [366, 151] width 17 height 8
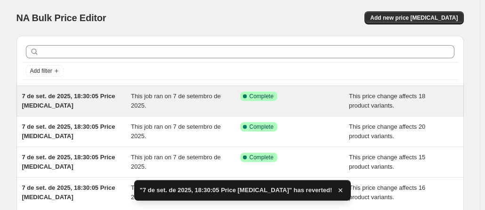
click at [56, 97] on span "7 de set. de 2025, 18:30:05 Price [MEDICAL_DATA]" at bounding box center [68, 101] width 93 height 16
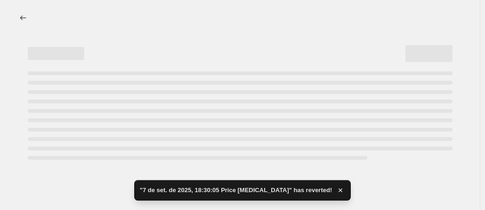
select select "no_change"
select select "to"
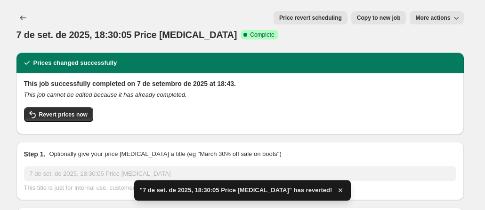
click at [56, 111] on span "Revert prices now" at bounding box center [63, 115] width 48 height 8
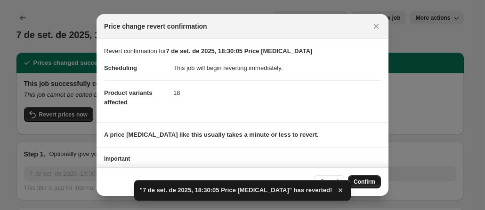
click at [358, 179] on span "Confirm" at bounding box center [364, 182] width 22 height 8
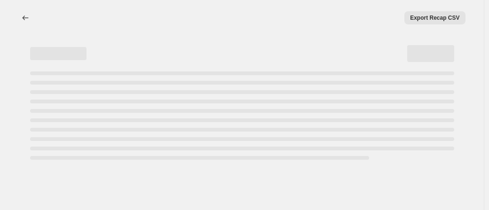
select select "no_change"
select select "to"
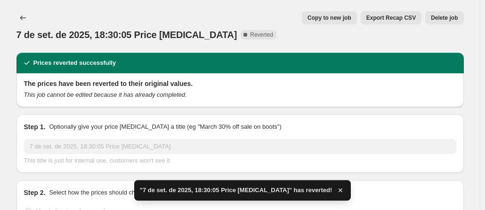
click at [447, 16] on span "Delete job" at bounding box center [444, 18] width 27 height 8
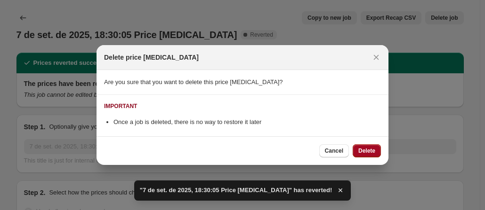
click at [367, 148] on span "Delete" at bounding box center [366, 151] width 17 height 8
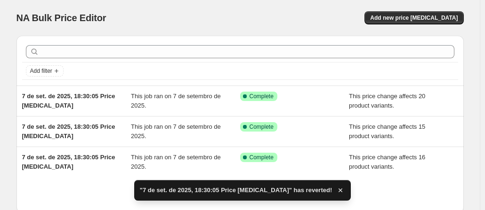
scroll to position [59, 0]
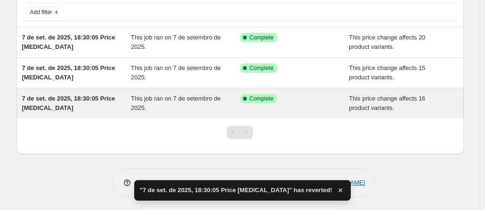
click at [88, 99] on span "7 de set. de 2025, 18:30:05 Price [MEDICAL_DATA]" at bounding box center [68, 103] width 93 height 16
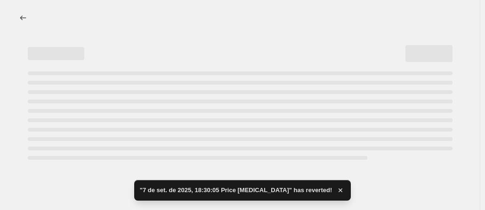
select select "no_change"
select select "to"
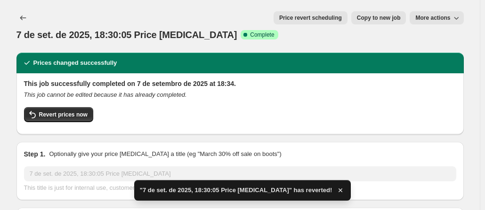
click at [88, 107] on button "Revert prices now" at bounding box center [58, 114] width 69 height 15
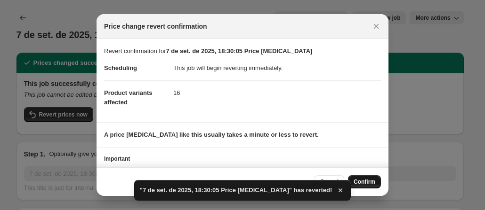
click at [371, 182] on span "Confirm" at bounding box center [364, 182] width 22 height 8
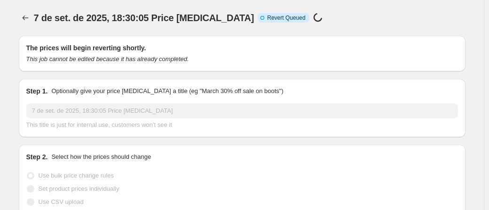
select select "no_change"
select select "to"
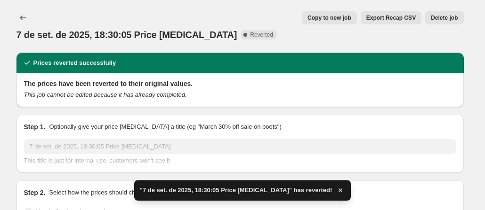
click at [447, 24] on button "Delete job" at bounding box center [444, 17] width 38 height 13
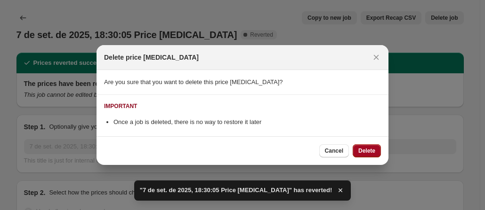
click at [367, 152] on span "Delete" at bounding box center [366, 151] width 17 height 8
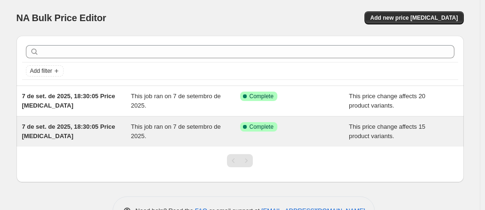
click at [83, 125] on span "7 de set. de 2025, 18:30:05 Price [MEDICAL_DATA]" at bounding box center [68, 131] width 93 height 16
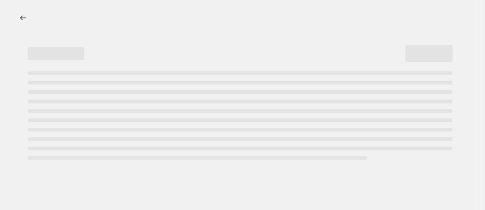
select select "no_change"
select select "to"
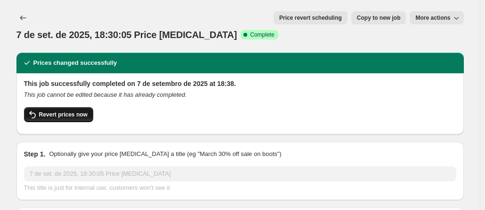
click at [66, 111] on span "Revert prices now" at bounding box center [63, 115] width 48 height 8
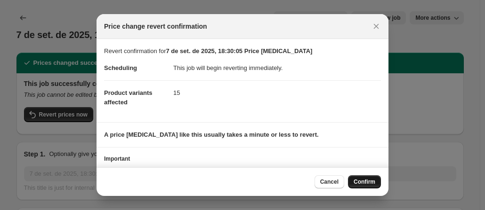
click at [364, 179] on span "Confirm" at bounding box center [364, 182] width 22 height 8
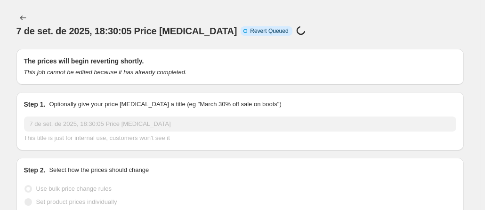
select select "no_change"
select select "to"
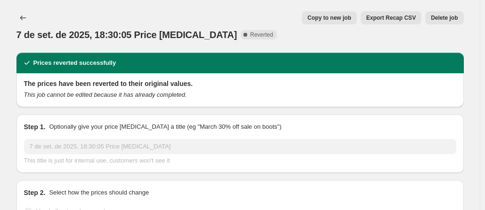
click at [445, 12] on button "Delete job" at bounding box center [444, 17] width 38 height 13
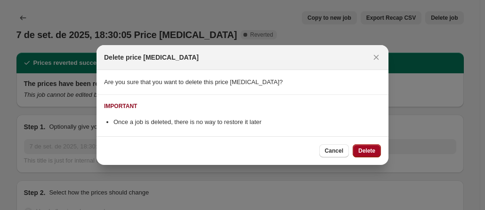
click at [368, 155] on button "Delete" at bounding box center [366, 150] width 28 height 13
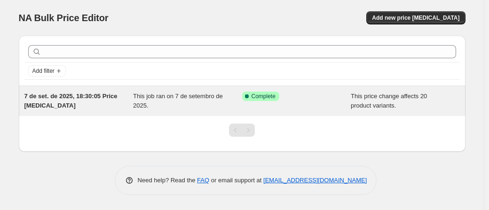
click at [74, 95] on span "7 de set. de 2025, 18:30:05 Price [MEDICAL_DATA]" at bounding box center [70, 101] width 93 height 16
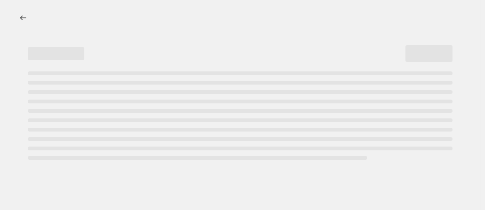
select select "no_change"
select select "to"
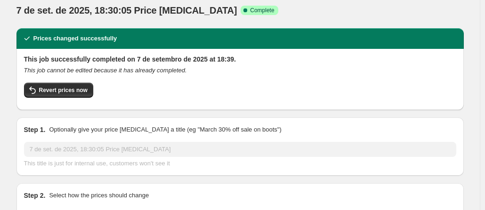
scroll to position [25, 0]
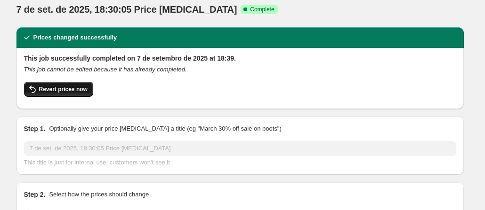
click at [69, 82] on button "Revert prices now" at bounding box center [58, 89] width 69 height 15
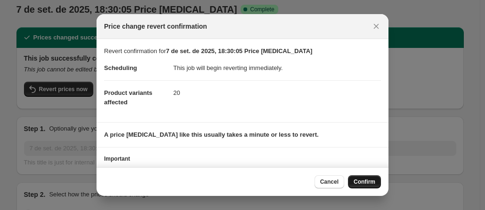
click at [361, 176] on button "Confirm" at bounding box center [364, 182] width 33 height 13
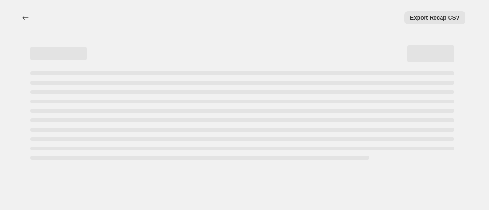
select select "no_change"
select select "to"
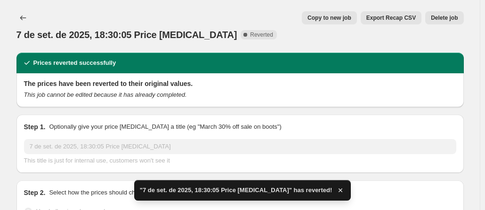
click at [449, 15] on span "Delete job" at bounding box center [444, 18] width 27 height 8
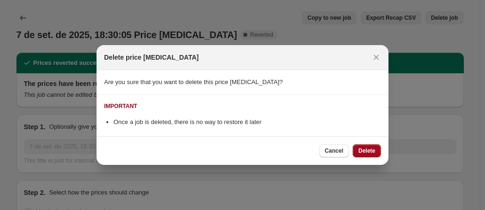
click at [367, 149] on span "Delete" at bounding box center [366, 151] width 17 height 8
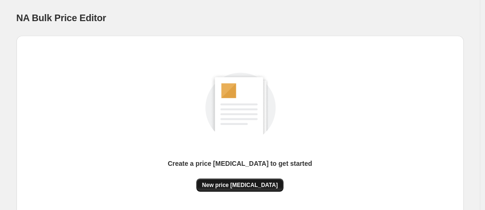
click at [226, 183] on span "New price [MEDICAL_DATA]" at bounding box center [240, 186] width 76 height 8
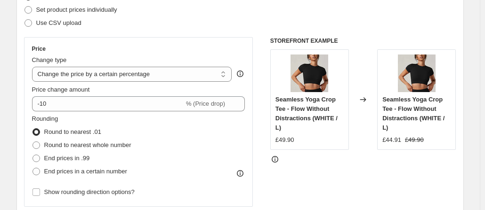
scroll to position [136, 0]
click at [127, 78] on select "Change the price to a certain amount Change the price by a certain amount Chang…" at bounding box center [132, 74] width 200 height 15
select select "to"
click at [34, 67] on select "Change the price to a certain amount Change the price by a certain amount Chang…" at bounding box center [132, 74] width 200 height 15
type input "80.00"
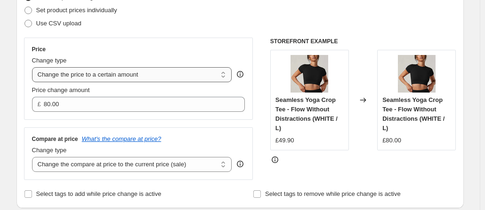
click at [134, 75] on select "Change the price to a certain amount Change the price by a certain amount Chang…" at bounding box center [132, 74] width 200 height 15
select select "percentage"
click at [34, 67] on select "Change the price to a certain amount Change the price by a certain amount Chang…" at bounding box center [132, 74] width 200 height 15
type input "-15"
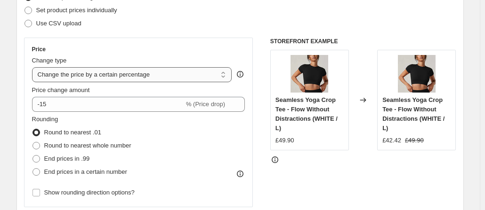
click at [117, 74] on select "Change the price to a certain amount Change the price by a certain amount Chang…" at bounding box center [132, 74] width 200 height 15
select select "no_change"
click at [34, 67] on select "Change the price to a certain amount Change the price by a certain amount Chang…" at bounding box center [132, 74] width 200 height 15
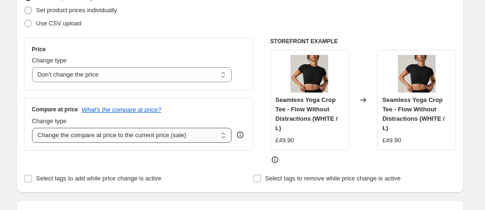
click at [106, 137] on select "Change the compare at price to the current price (sale) Change the compare at p…" at bounding box center [132, 135] width 200 height 15
select select "percentage"
click at [34, 128] on select "Change the compare at price to the current price (sale) Change the compare at p…" at bounding box center [132, 135] width 200 height 15
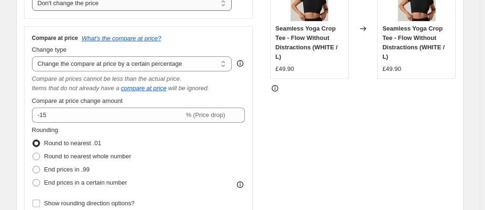
scroll to position [212, 0]
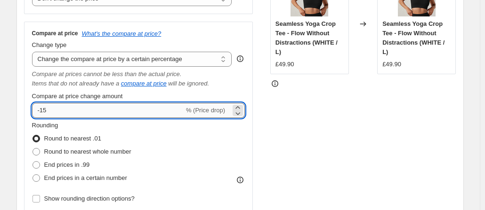
click at [81, 110] on input "-15" at bounding box center [108, 110] width 152 height 15
type input "-40"
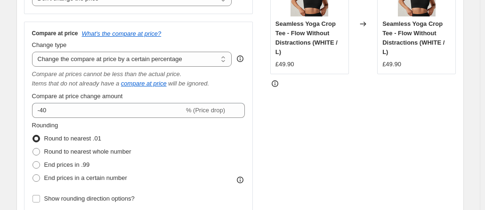
click at [300, 150] on div "STOREFRONT EXAMPLE Seamless Yoga Crop Tee - Flow Without Distractions (WHITE / …" at bounding box center [363, 87] width 186 height 252
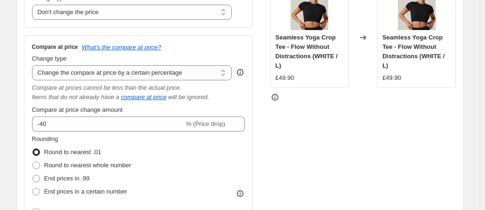
scroll to position [193, 0]
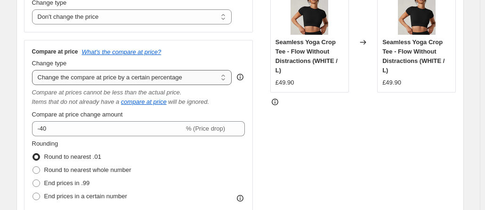
click at [156, 81] on select "Change the compare at price to the current price (sale) Change the compare at p…" at bounding box center [132, 77] width 200 height 15
select select "to"
click at [34, 70] on select "Change the compare at price to the current price (sale) Change the compare at p…" at bounding box center [132, 77] width 200 height 15
type input "80.00"
